Goal: Task Accomplishment & Management: Use online tool/utility

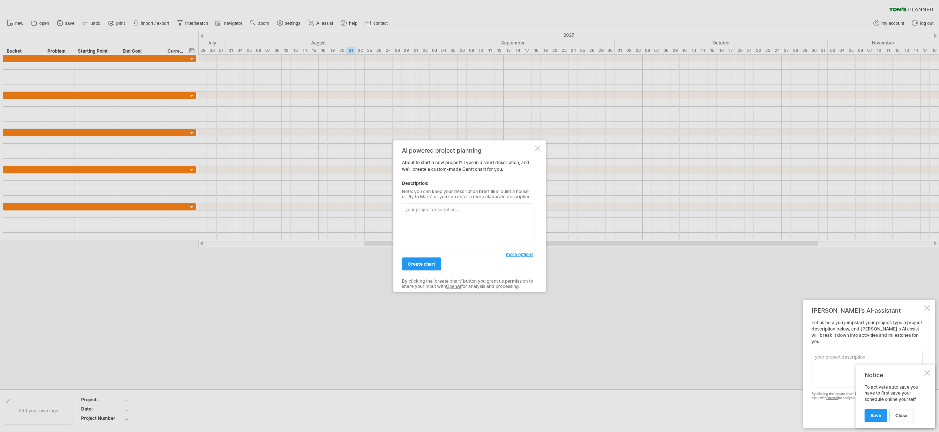
click at [425, 223] on textarea at bounding box center [468, 227] width 132 height 48
type textarea "start sdate [DATE]"
click at [430, 257] on div "create chart" at bounding box center [454, 260] width 104 height 19
click at [430, 262] on span "create chart" at bounding box center [421, 264] width 27 height 6
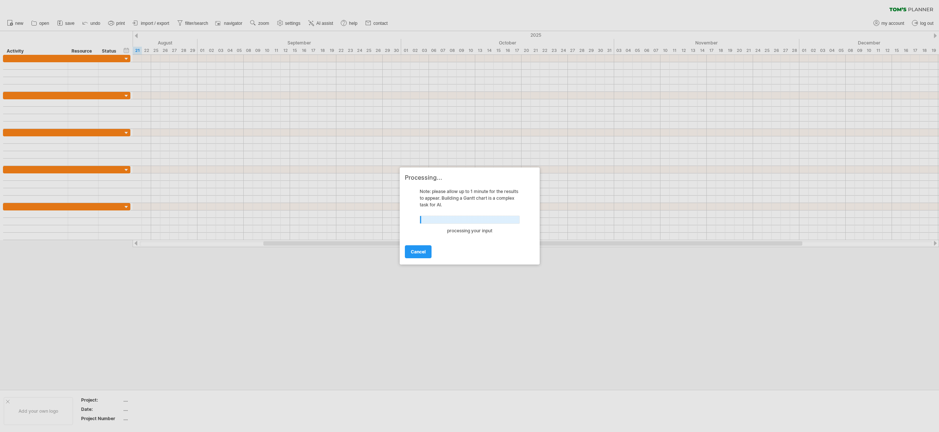
drag, startPoint x: 304, startPoint y: 243, endPoint x: 145, endPoint y: 242, distance: 158.6
click at [145, 242] on div at bounding box center [469, 216] width 939 height 432
click at [155, 243] on div at bounding box center [469, 216] width 939 height 432
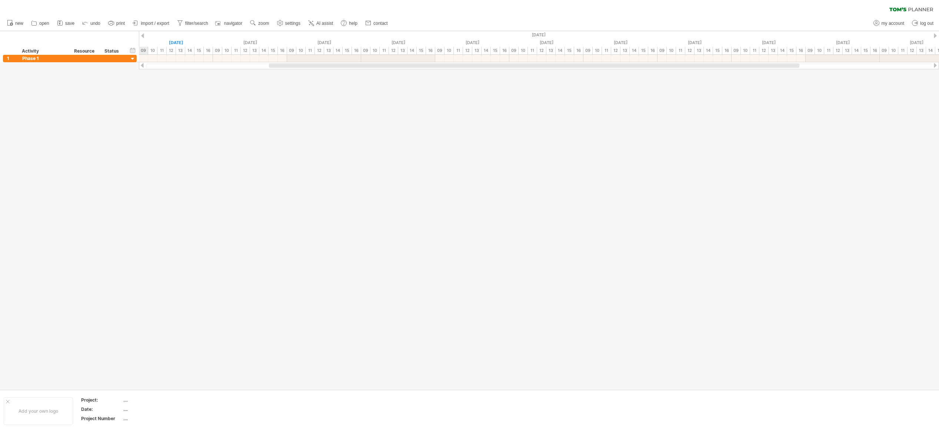
drag, startPoint x: 299, startPoint y: 240, endPoint x: 184, endPoint y: 244, distance: 115.3
click at [184, 244] on div at bounding box center [469, 210] width 939 height 358
drag, startPoint x: 295, startPoint y: 66, endPoint x: 120, endPoint y: 72, distance: 174.6
click at [120, 72] on div "Trying to reach [DOMAIN_NAME] Connected again... 0% clear filter new 1" at bounding box center [469, 216] width 939 height 432
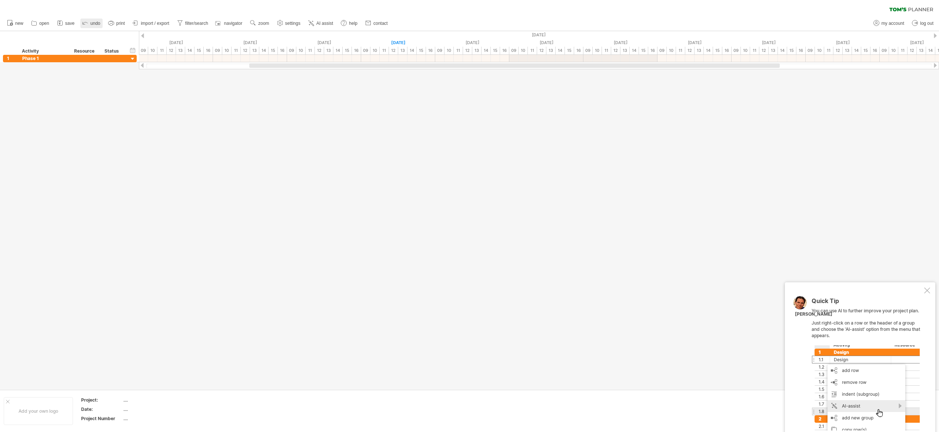
click at [84, 23] on icon at bounding box center [85, 23] width 5 height 2
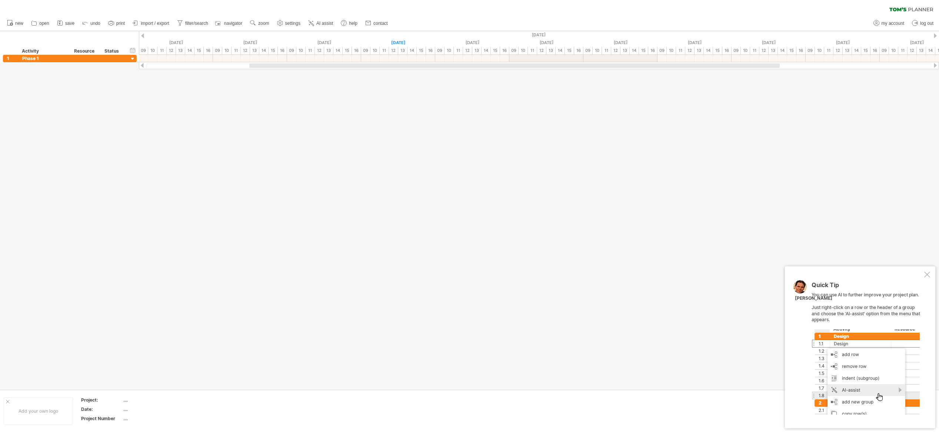
click at [228, 70] on div at bounding box center [469, 210] width 939 height 358
click at [93, 57] on div at bounding box center [85, 58] width 23 height 7
click at [94, 21] on span "undo" at bounding box center [95, 23] width 10 height 5
drag, startPoint x: 284, startPoint y: 65, endPoint x: 105, endPoint y: 55, distance: 179.2
click at [105, 55] on div "Trying to reach [DOMAIN_NAME] Connected again... 0% clear filter new 1" at bounding box center [469, 216] width 939 height 432
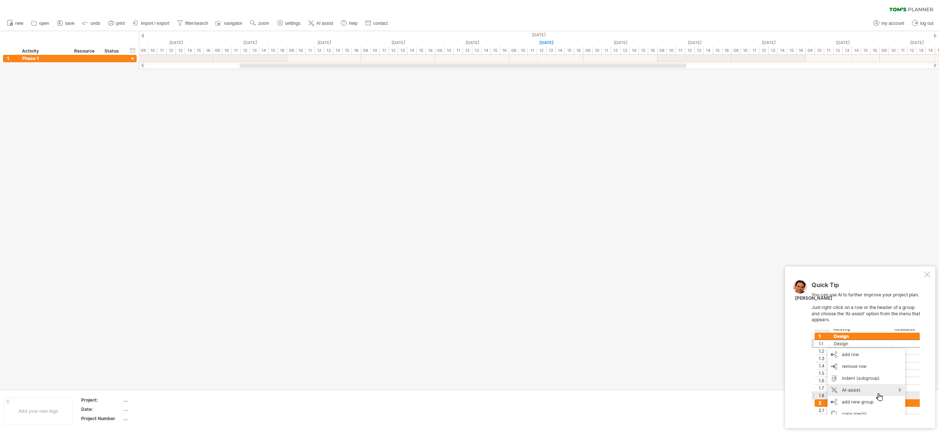
click at [216, 66] on div at bounding box center [539, 65] width 786 height 5
click at [197, 64] on div at bounding box center [539, 65] width 786 height 5
drag, startPoint x: 281, startPoint y: 65, endPoint x: 102, endPoint y: 63, distance: 179.7
click at [102, 63] on div "Trying to reach [DOMAIN_NAME] Connected again... 0% clear filter new 1" at bounding box center [469, 216] width 939 height 432
click at [284, 22] on link "settings" at bounding box center [288, 24] width 27 height 10
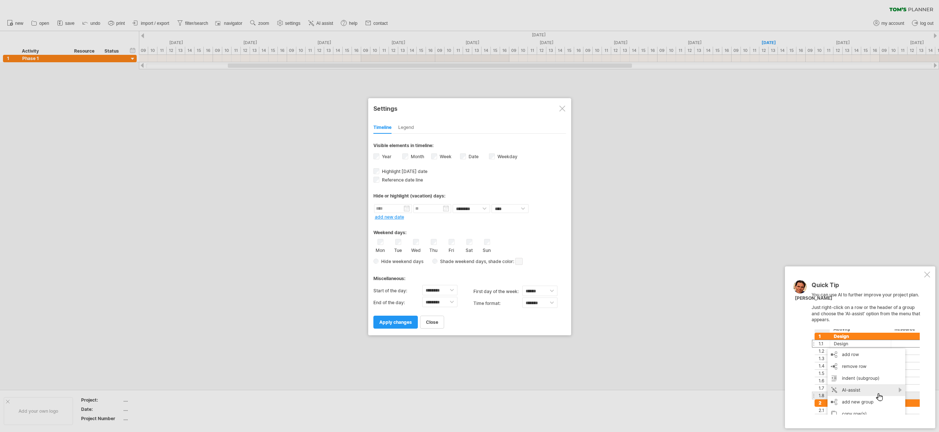
drag, startPoint x: 301, startPoint y: 145, endPoint x: 296, endPoint y: 137, distance: 9.7
click at [301, 145] on div at bounding box center [469, 216] width 939 height 432
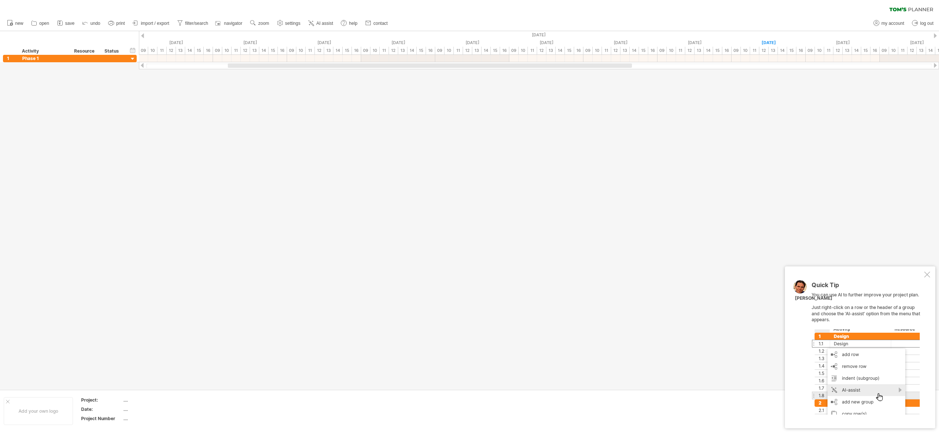
click at [315, 18] on ul "new open" at bounding box center [197, 24] width 388 height 16
click at [322, 23] on span "AI assist" at bounding box center [324, 23] width 17 height 5
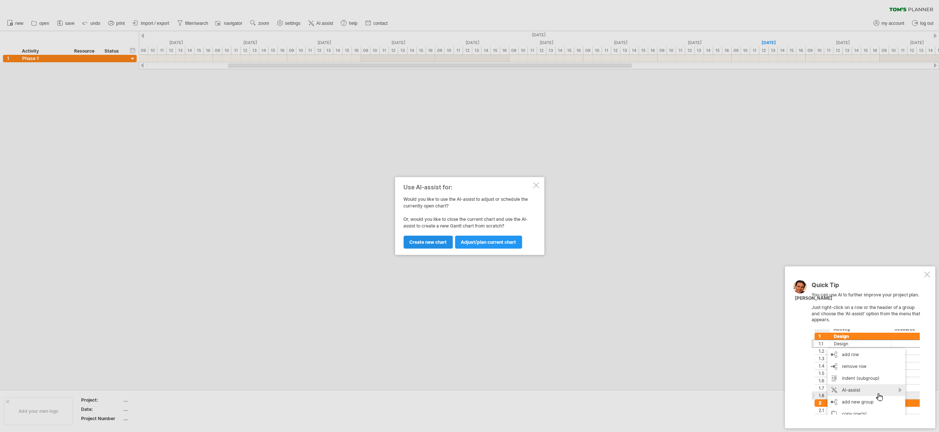
click at [434, 239] on link "Create new chart" at bounding box center [428, 242] width 49 height 13
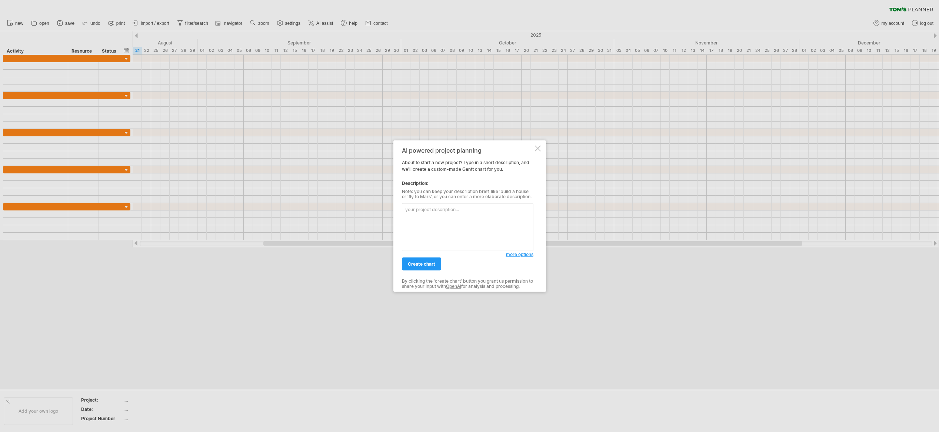
click at [238, 170] on div at bounding box center [469, 216] width 939 height 432
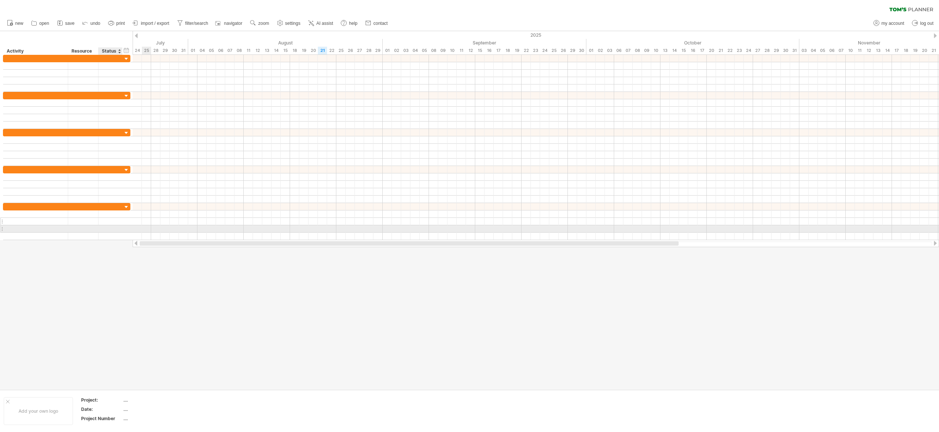
drag, startPoint x: 293, startPoint y: 242, endPoint x: 127, endPoint y: 218, distance: 167.7
click at [103, 230] on div "Trying to reach [DOMAIN_NAME] Connected again... 0% clear filter new" at bounding box center [469, 216] width 939 height 432
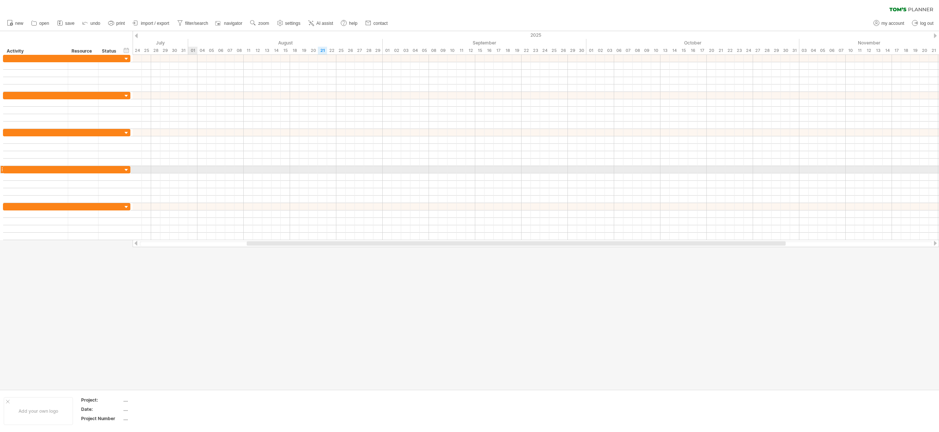
click at [191, 172] on div at bounding box center [536, 169] width 807 height 7
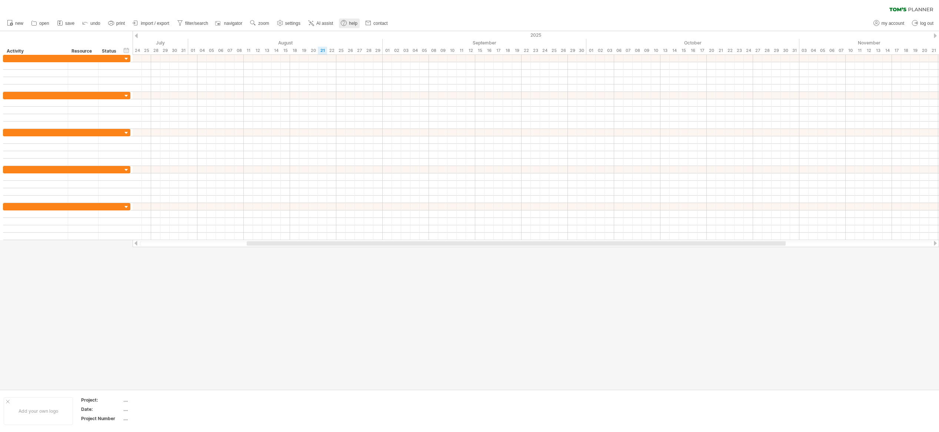
click at [349, 26] on link "help" at bounding box center [349, 24] width 21 height 10
click at [233, 54] on div "timeline settings" at bounding box center [238, 55] width 55 height 12
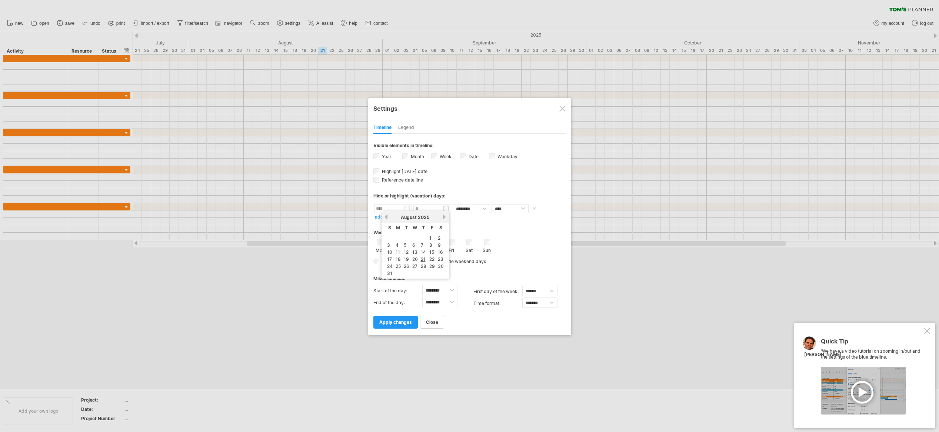
click at [407, 207] on input "text" at bounding box center [393, 208] width 38 height 9
click at [396, 250] on link "11" at bounding box center [398, 252] width 6 height 7
type input "********"
click at [446, 207] on input "********" at bounding box center [433, 208] width 38 height 9
click at [484, 217] on link "next" at bounding box center [484, 217] width 6 height 6
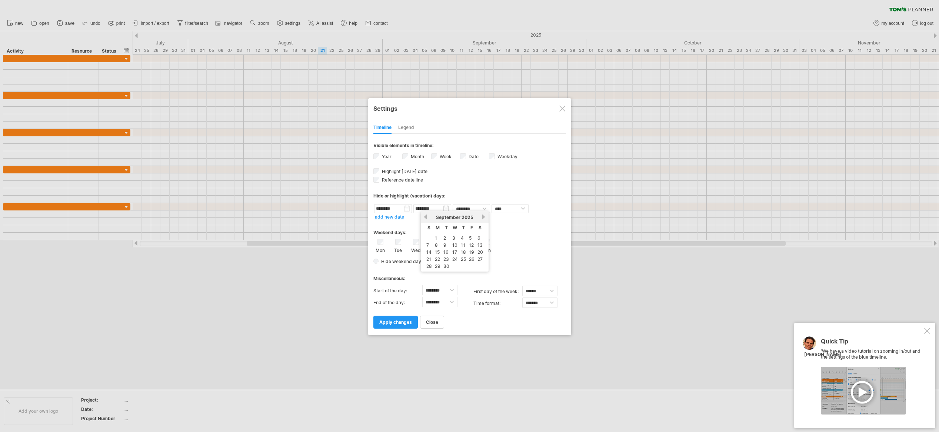
click at [484, 217] on link "next" at bounding box center [484, 217] width 6 height 6
click at [426, 214] on link "previous" at bounding box center [426, 217] width 6 height 6
click at [469, 263] on link "31" at bounding box center [472, 266] width 7 height 7
type input "********"
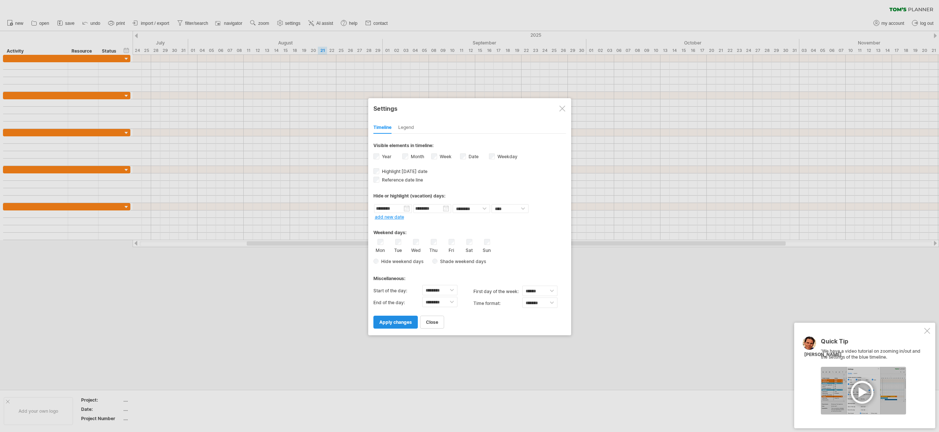
click at [398, 319] on span "apply changes" at bounding box center [395, 322] width 33 height 6
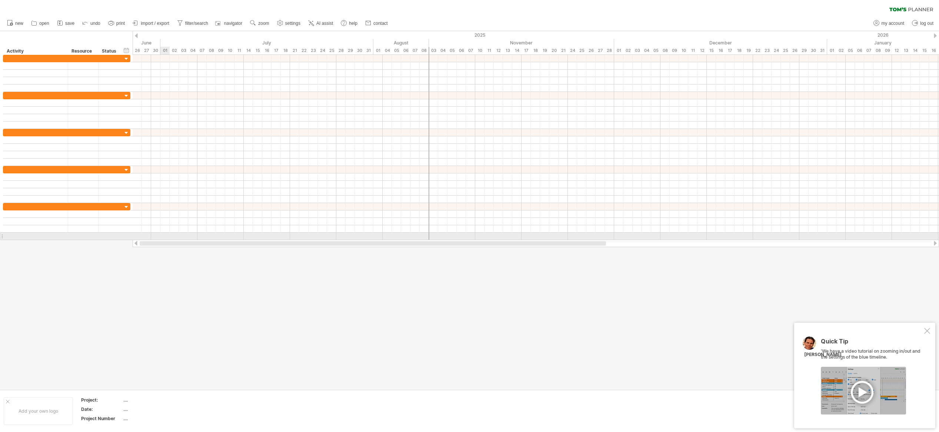
drag, startPoint x: 311, startPoint y: 242, endPoint x: 176, endPoint y: 233, distance: 134.8
click at [161, 235] on div "Trying to reach [DOMAIN_NAME] Connected again... 0% clear filter new" at bounding box center [469, 216] width 939 height 432
click at [423, 45] on div "timeline settings" at bounding box center [431, 49] width 55 height 12
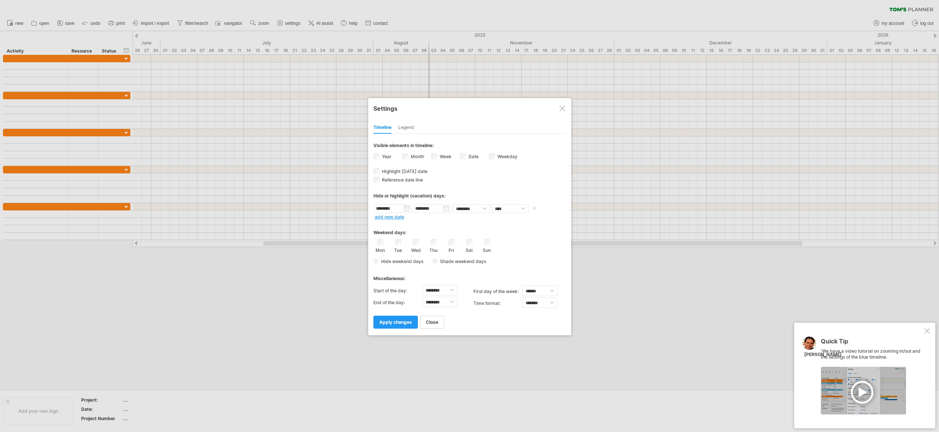
click at [442, 208] on input "********" at bounding box center [433, 208] width 38 height 9
click at [534, 221] on div "Weekend days: Mon Tue Wed Thu Fri Sat Sun Hide weekend days" at bounding box center [469, 244] width 193 height 46
click at [408, 208] on input "********" at bounding box center [393, 208] width 38 height 9
click at [442, 207] on input "********" at bounding box center [433, 208] width 38 height 9
click at [445, 207] on input "********" at bounding box center [433, 208] width 38 height 9
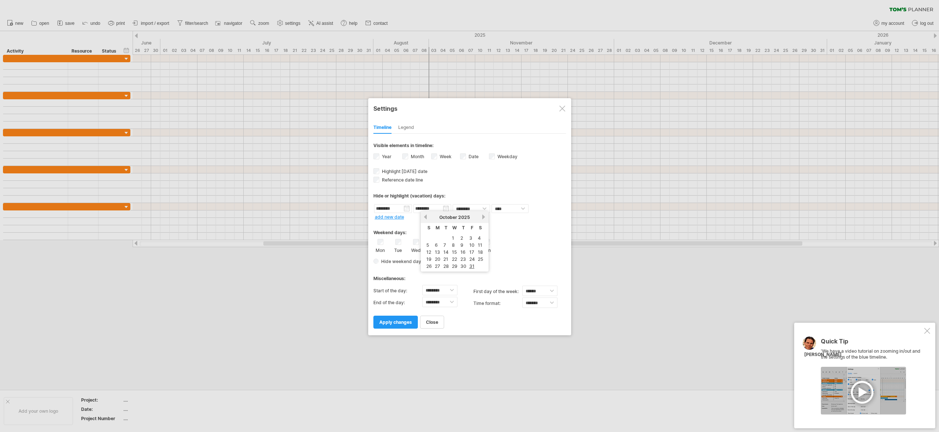
click at [426, 217] on link "previous" at bounding box center [426, 217] width 6 height 6
drag, startPoint x: 478, startPoint y: 249, endPoint x: 486, endPoint y: 251, distance: 8.6
click at [478, 249] on link "17" at bounding box center [480, 252] width 6 height 7
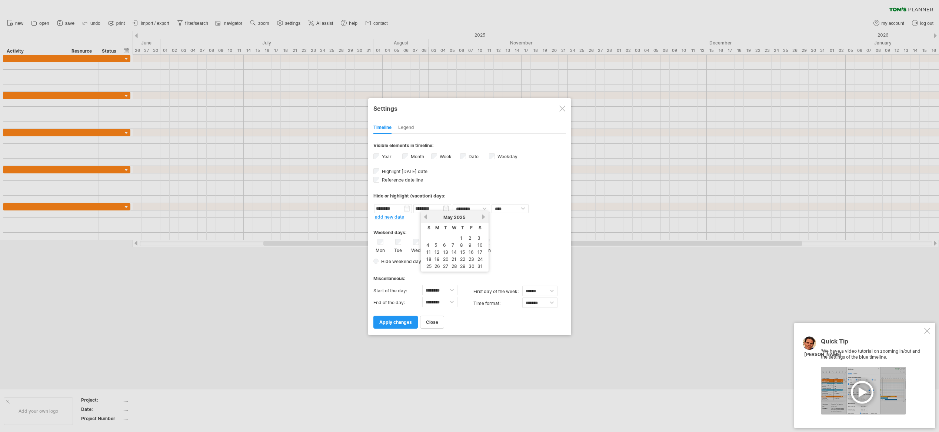
type input "********"
click at [525, 250] on div "Mon Tue Wed Thu Fri Sat Sun" at bounding box center [469, 246] width 193 height 14
click at [562, 109] on div at bounding box center [563, 109] width 6 height 6
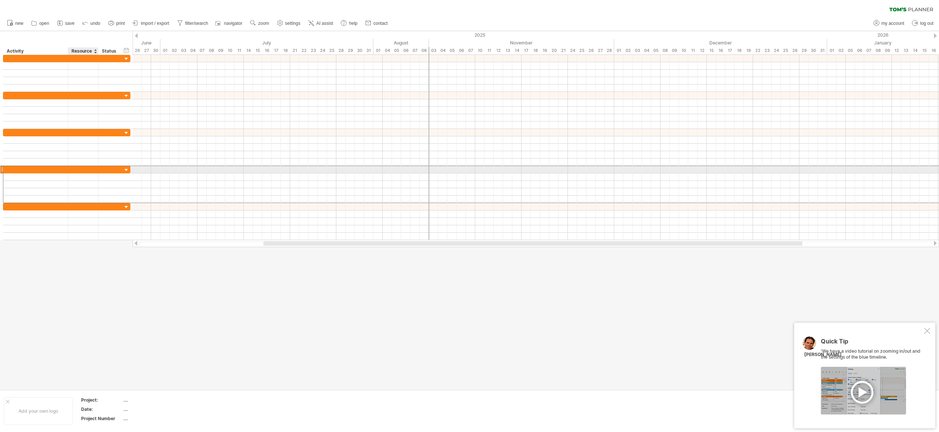
drag, startPoint x: 87, startPoint y: 169, endPoint x: 102, endPoint y: 166, distance: 14.9
click at [87, 169] on div at bounding box center [83, 169] width 23 height 7
click at [6, 21] on link "new" at bounding box center [15, 24] width 20 height 10
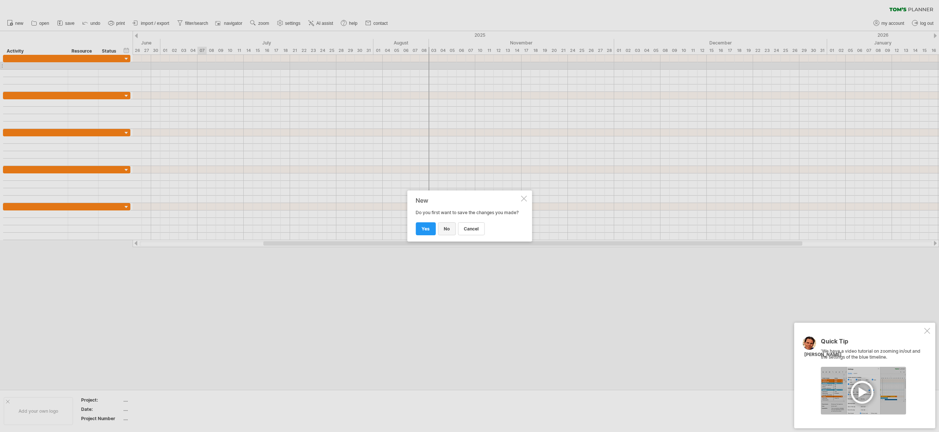
click at [453, 233] on link "no" at bounding box center [447, 228] width 18 height 13
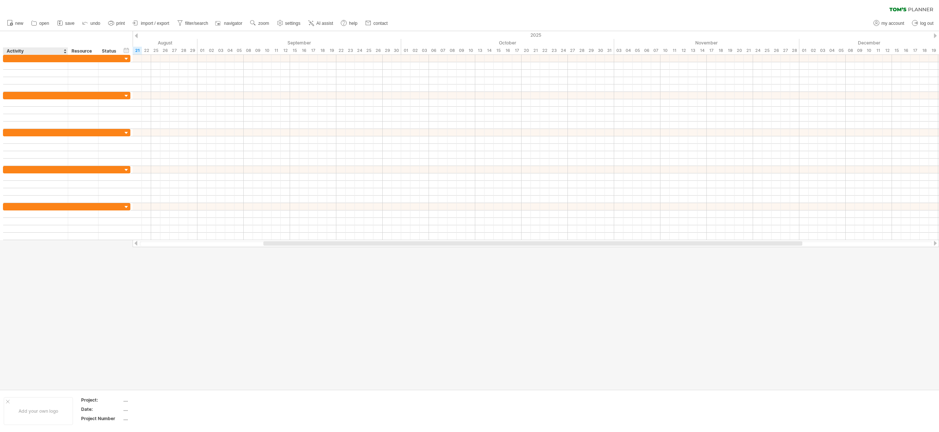
click at [43, 48] on div "Activity" at bounding box center [35, 50] width 57 height 7
drag, startPoint x: 278, startPoint y: 242, endPoint x: 170, endPoint y: 240, distance: 108.6
click at [169, 240] on div at bounding box center [536, 243] width 807 height 7
